Goal: Browse casually

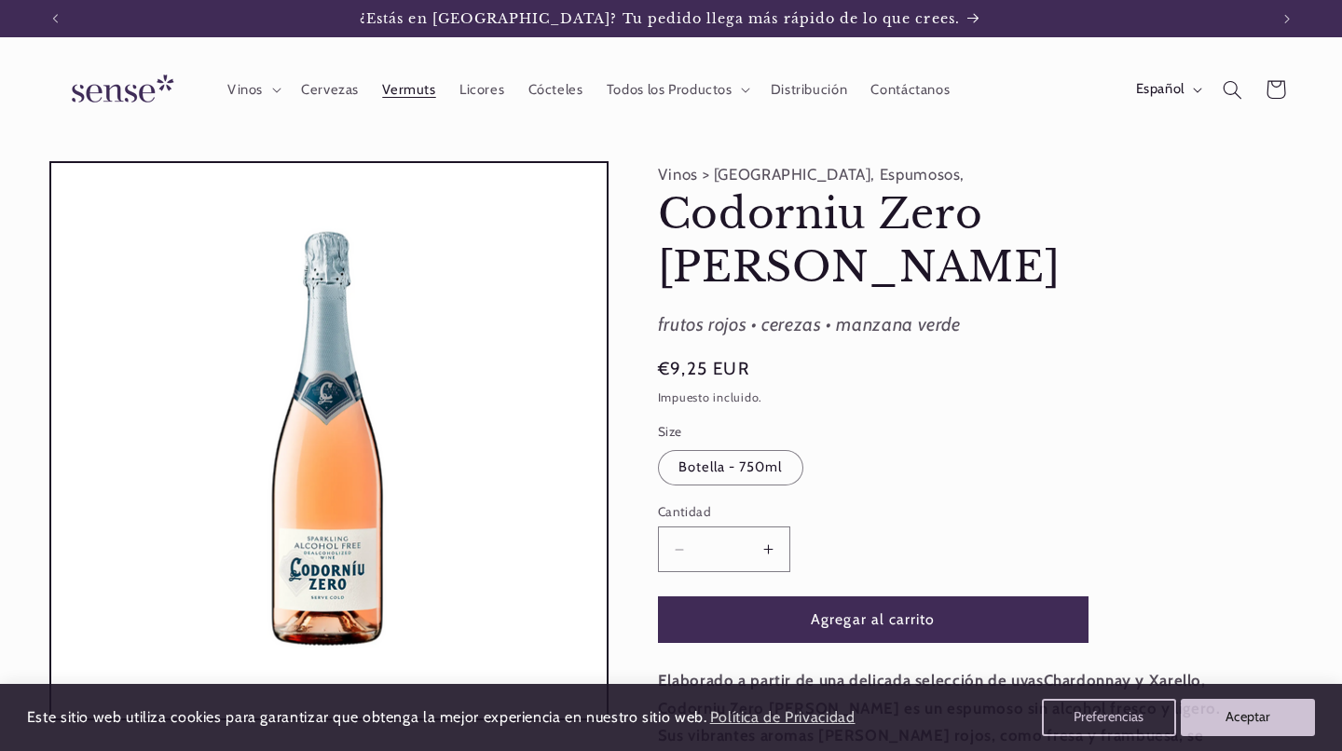
click at [376, 93] on link "Vermuts" at bounding box center [409, 89] width 77 height 41
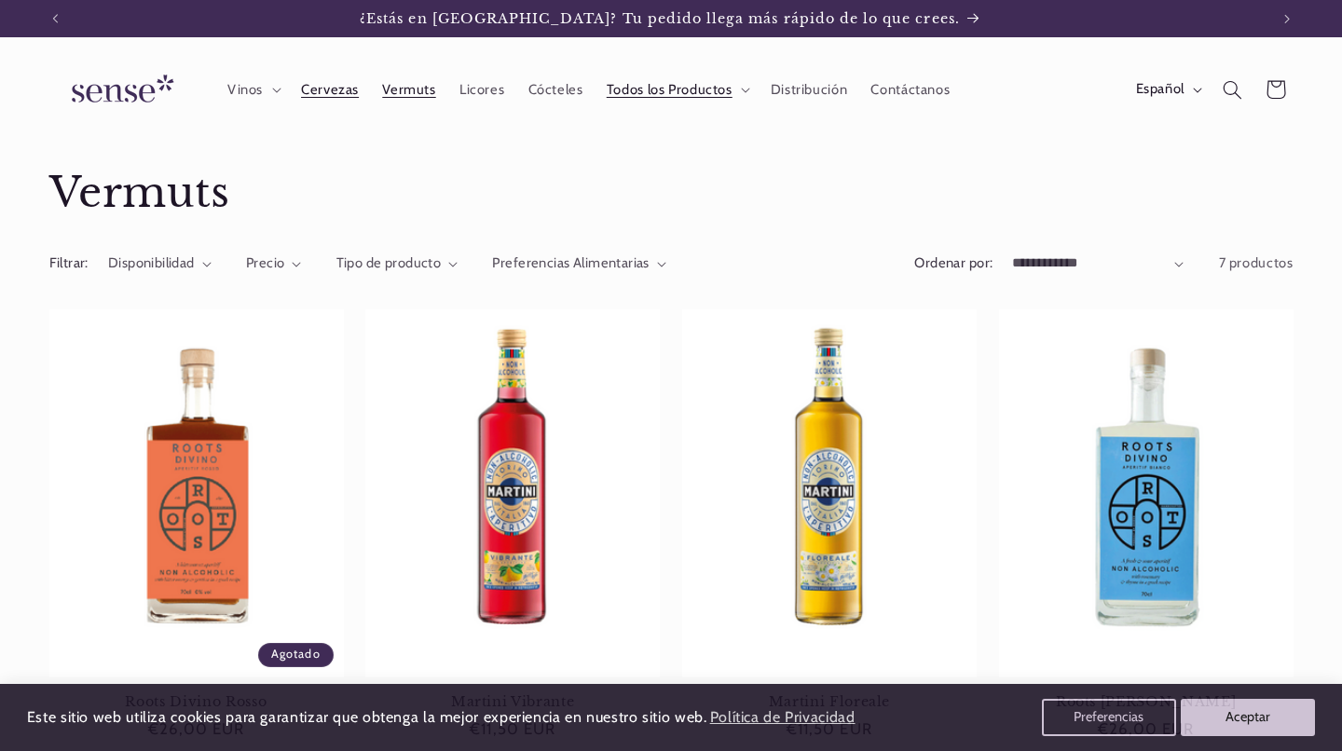
click at [332, 89] on span "Cervezas" at bounding box center [330, 90] width 58 height 18
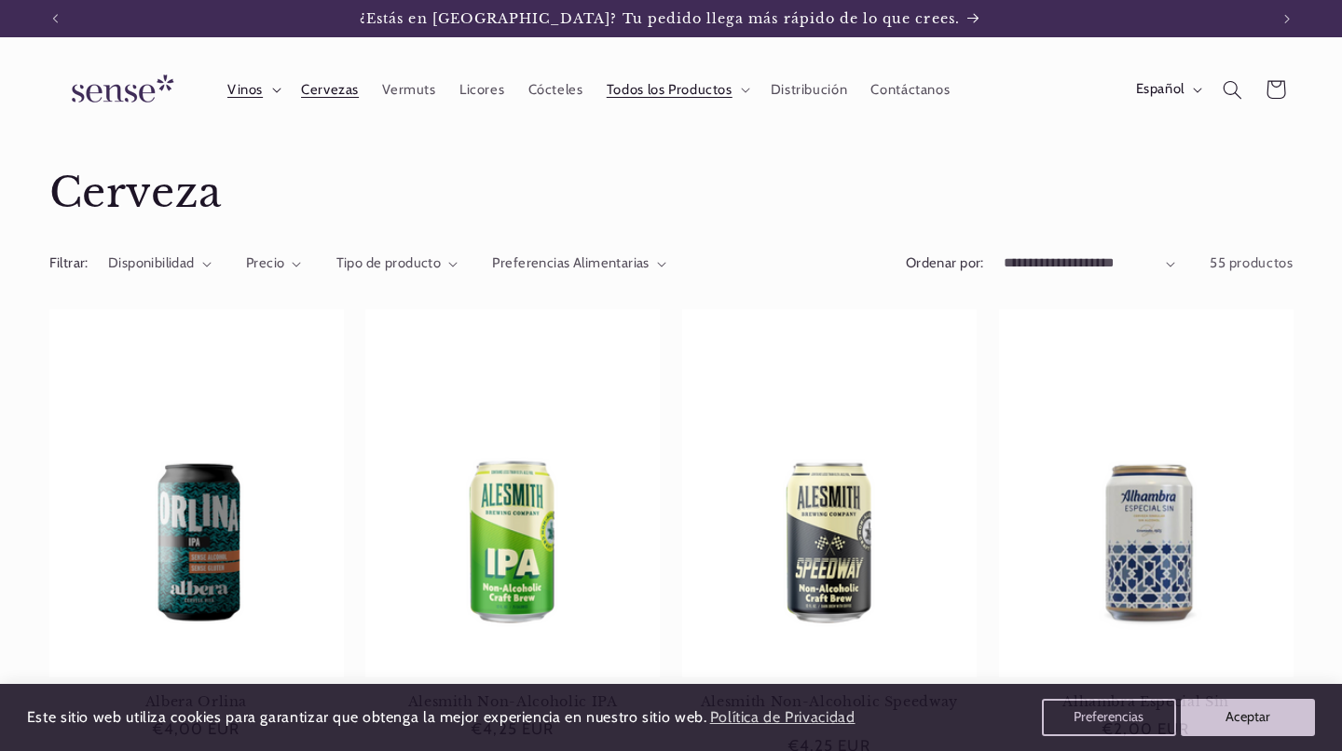
click at [244, 90] on span "Vinos" at bounding box center [244, 90] width 35 height 18
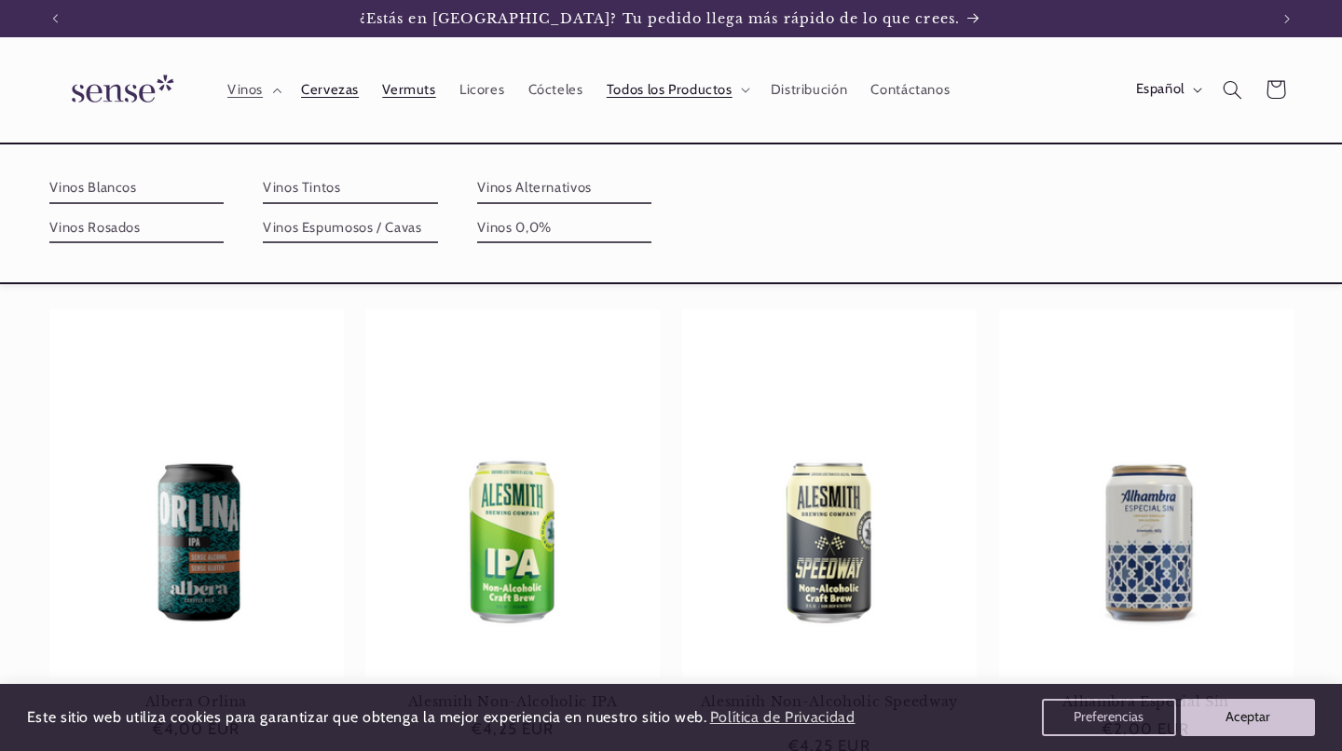
click at [423, 89] on span "Vermuts" at bounding box center [408, 90] width 53 height 18
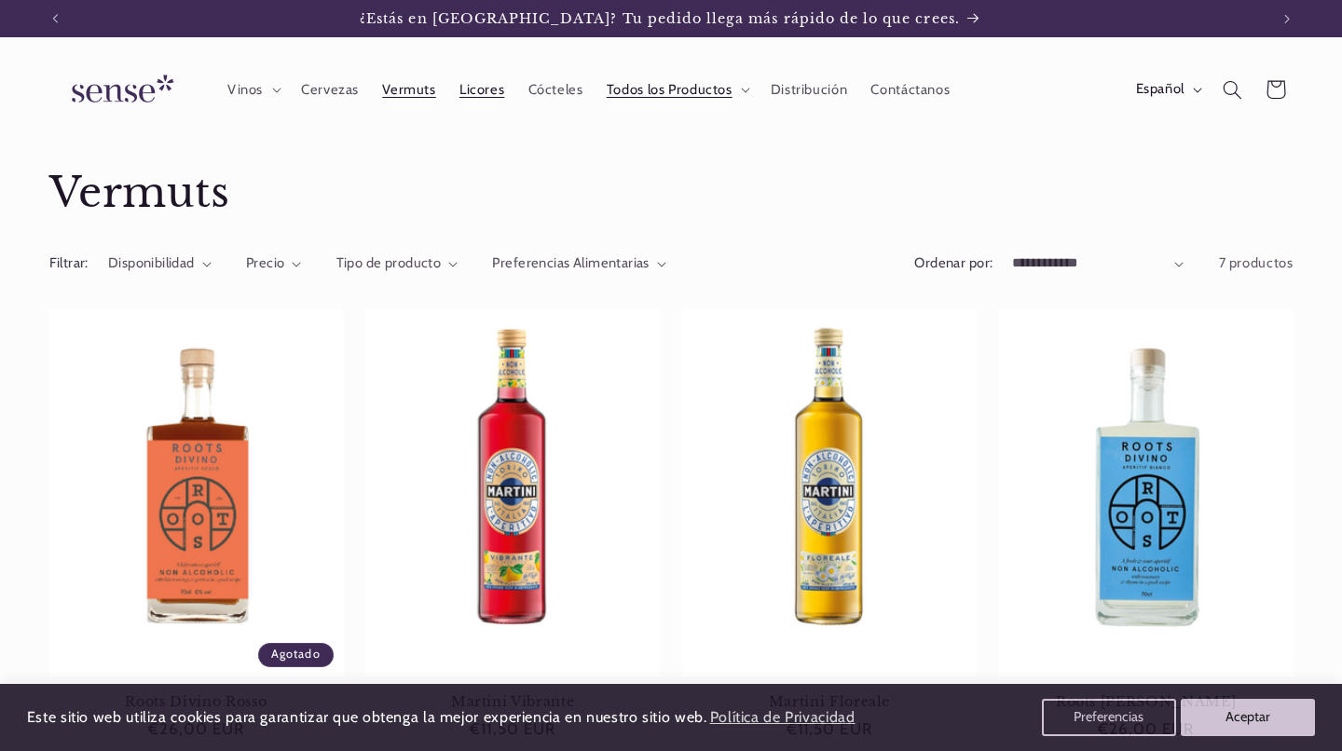
click at [481, 88] on span "Licores" at bounding box center [481, 90] width 45 height 18
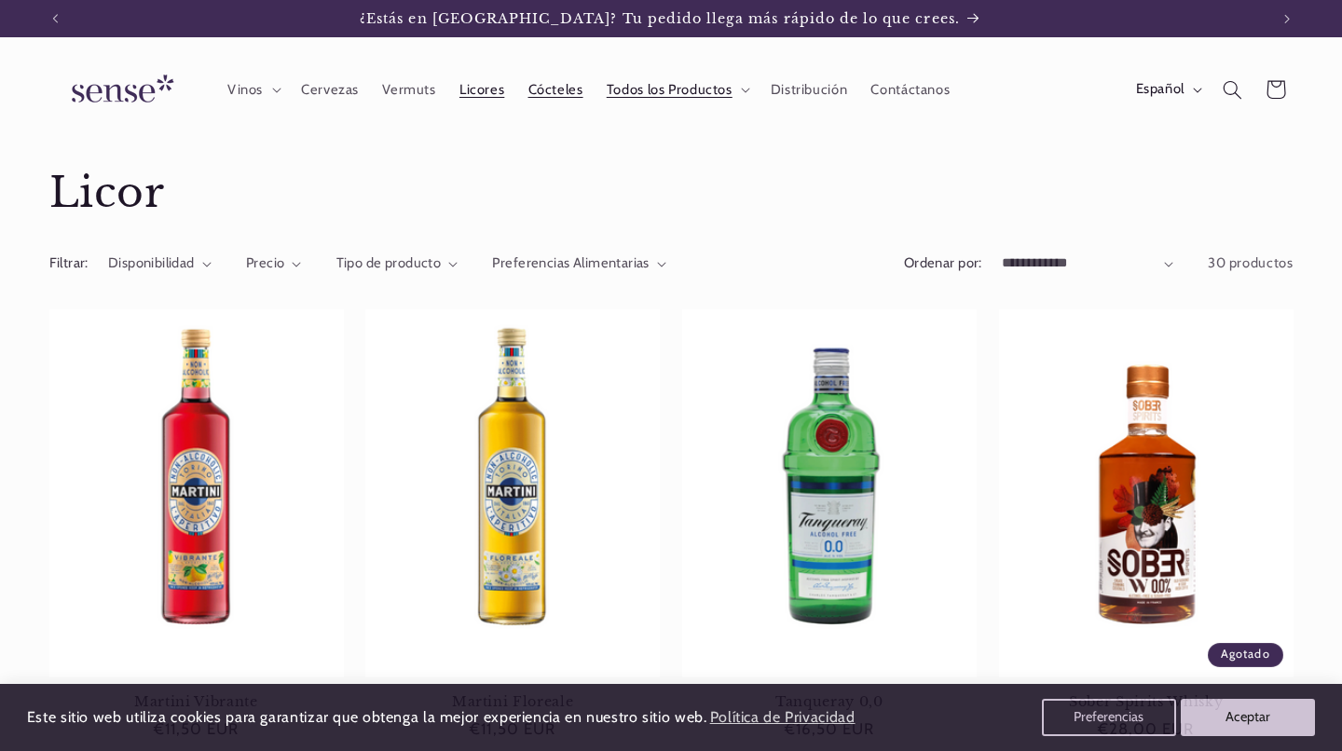
click at [563, 89] on span "Cócteles" at bounding box center [555, 90] width 55 height 18
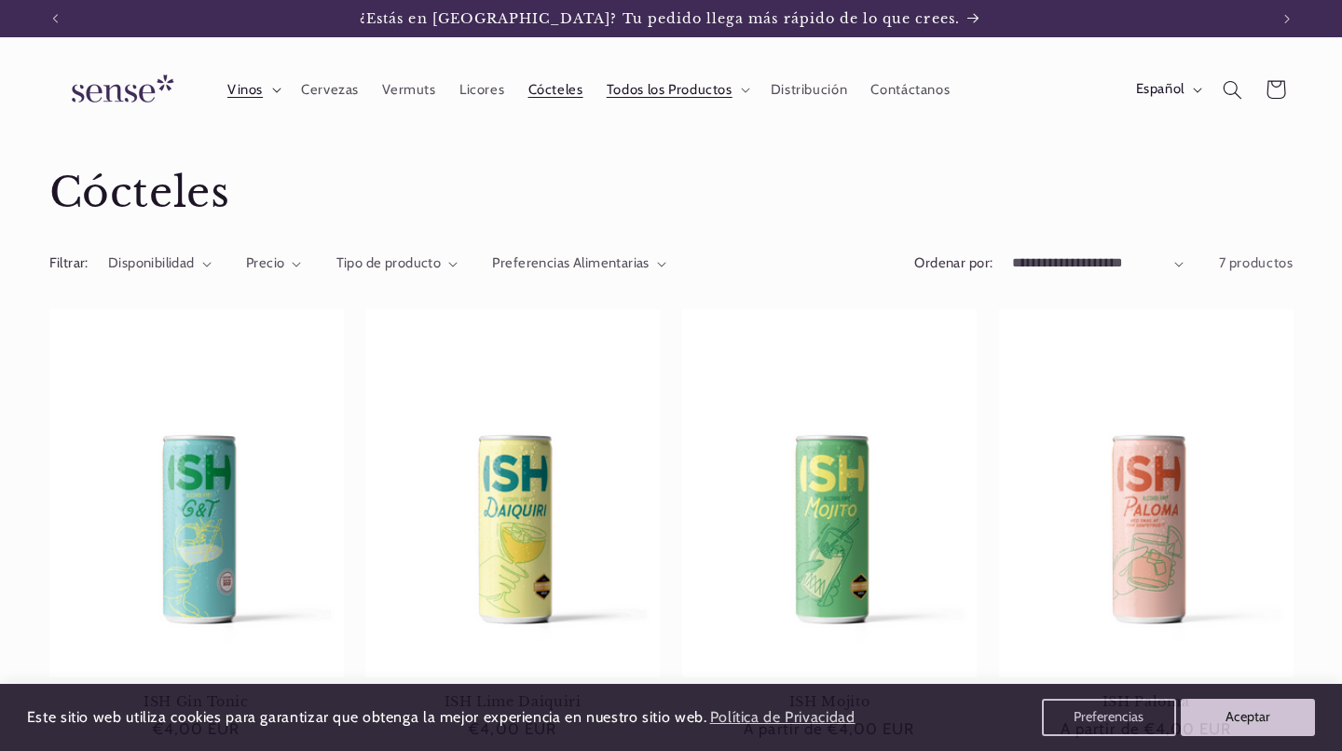
click at [262, 88] on span "Vinos" at bounding box center [244, 90] width 35 height 18
